Goal: Information Seeking & Learning: Learn about a topic

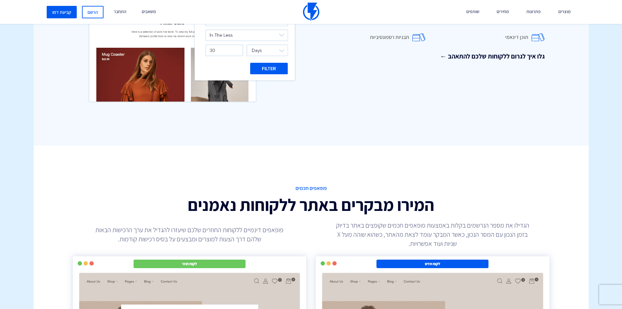
scroll to position [980, 0]
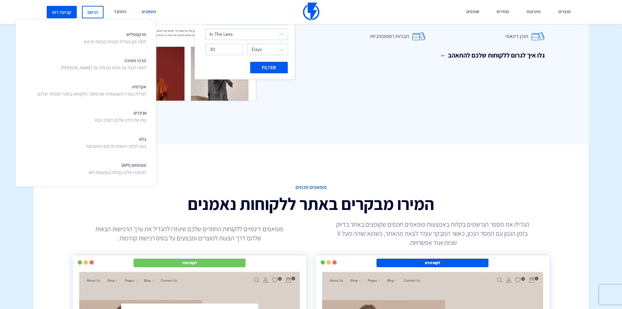
click at [145, 11] on link "משאבים" at bounding box center [149, 12] width 24 height 24
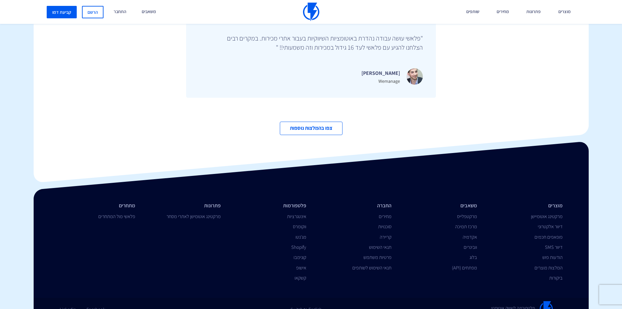
scroll to position [2240, 0]
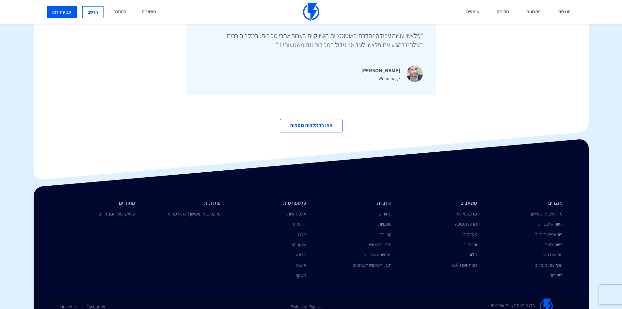
click at [471, 251] on link "בלוג" at bounding box center [474, 254] width 8 height 6
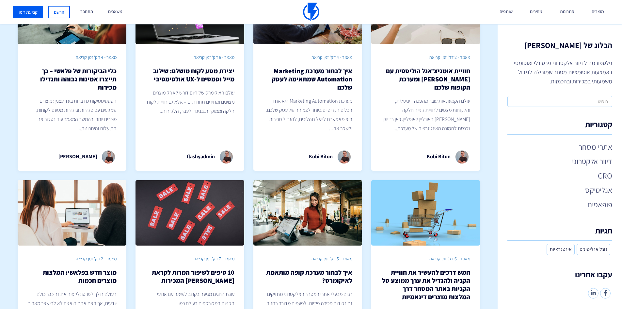
scroll to position [65, 0]
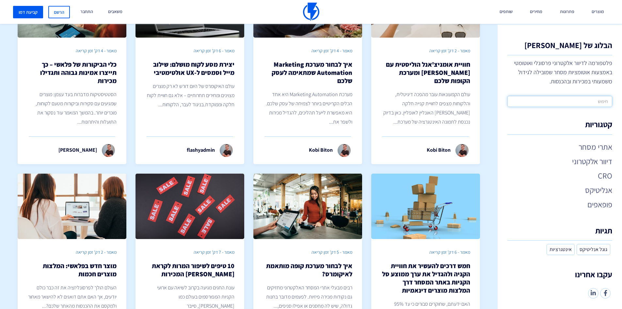
click at [567, 103] on input "text" at bounding box center [559, 101] width 105 height 11
type input "פרטיות"
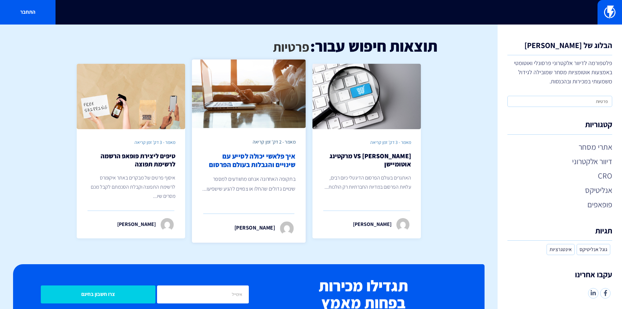
click at [255, 165] on h2 "איך פלאשי יכולה לסייע עם שינויים והגבלות בעולם הפרסום" at bounding box center [248, 160] width 93 height 17
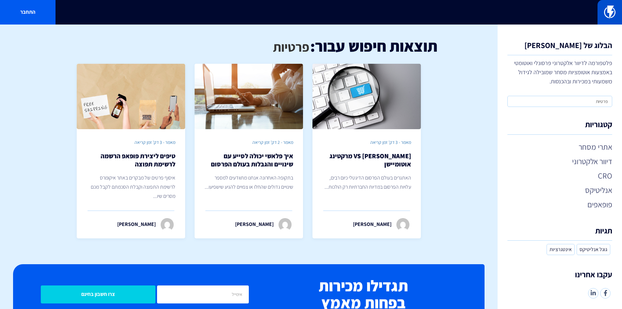
click at [612, 19] on img at bounding box center [609, 12] width 11 height 13
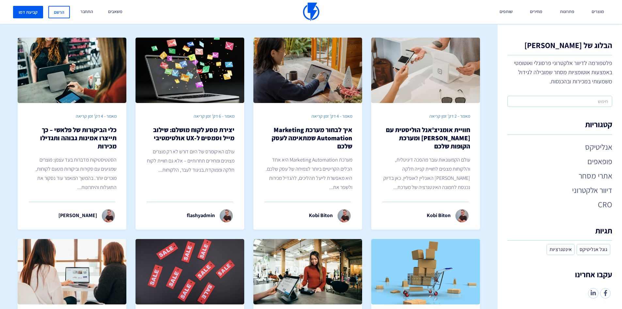
scroll to position [163, 0]
